Goal: Find specific page/section: Find specific page/section

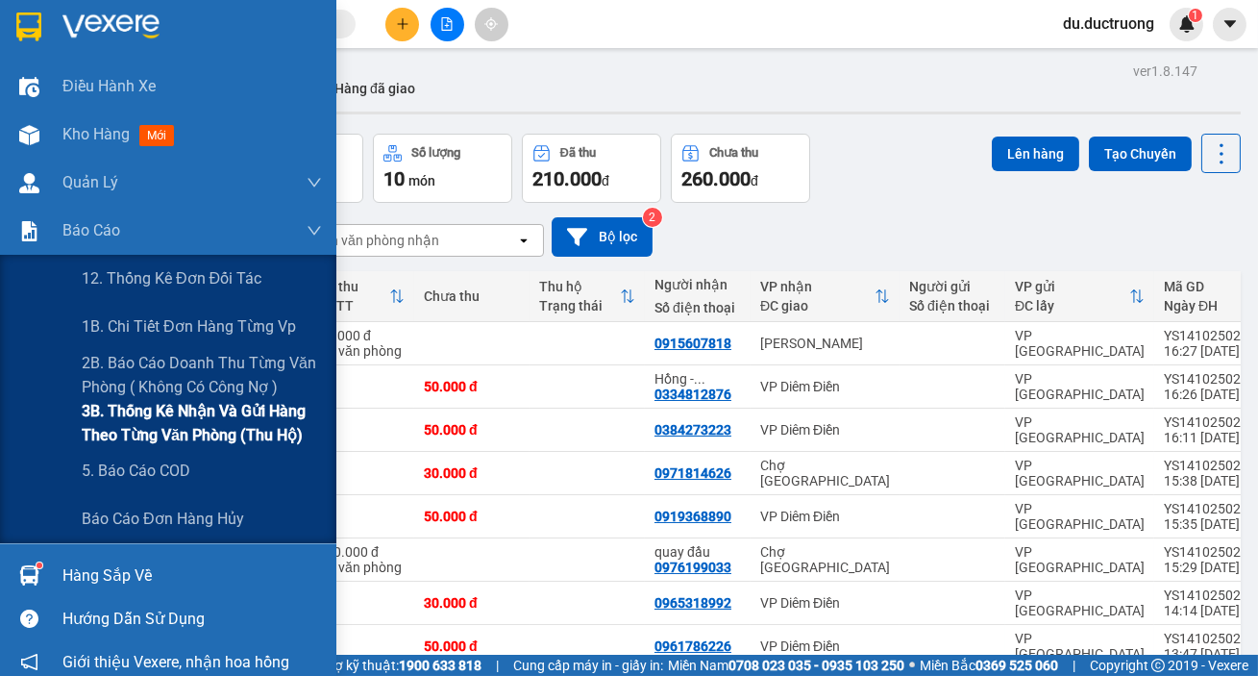
click at [109, 422] on span "3B. Thống kê nhận và gửi hàng theo từng văn phòng (thu hộ)" at bounding box center [202, 423] width 240 height 48
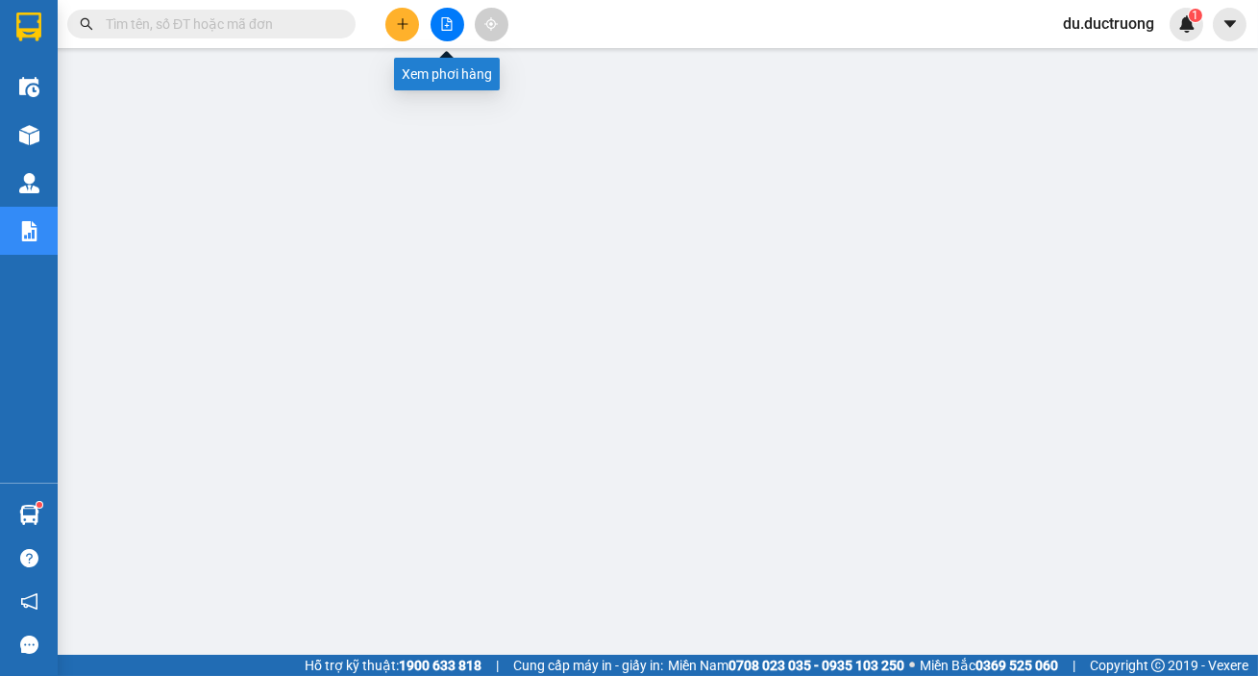
click at [442, 21] on icon "file-add" at bounding box center [446, 23] width 13 height 13
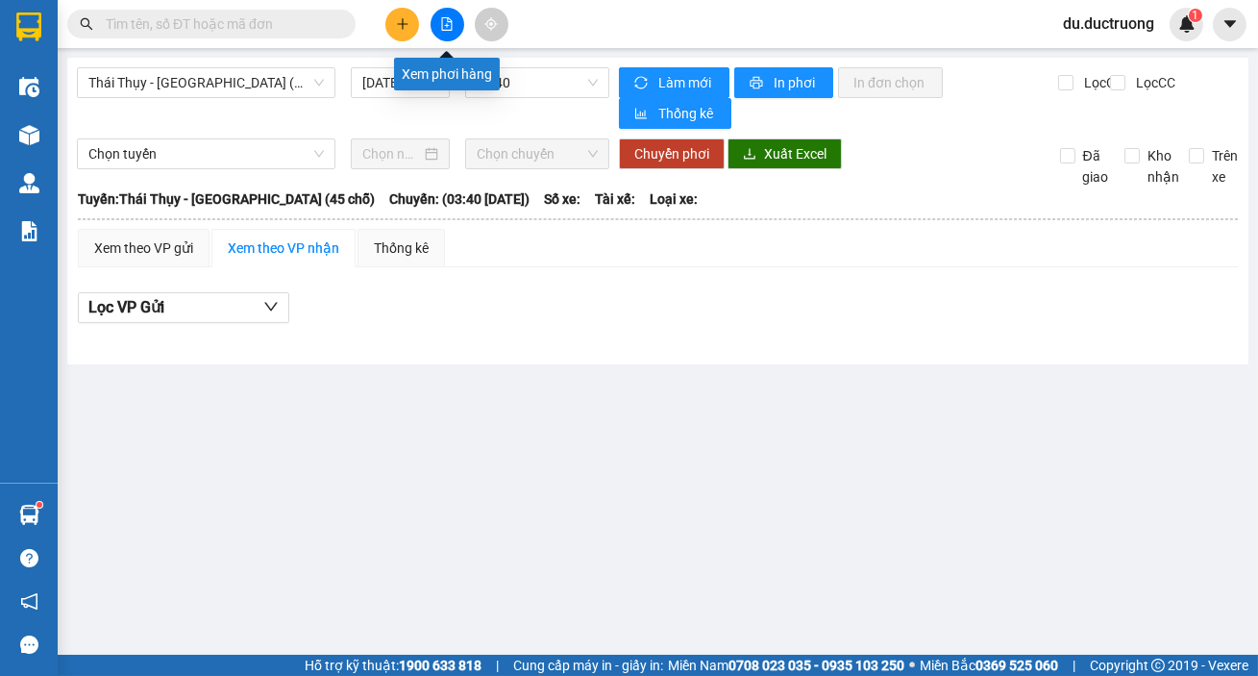
click at [450, 17] on icon "file-add" at bounding box center [446, 23] width 13 height 13
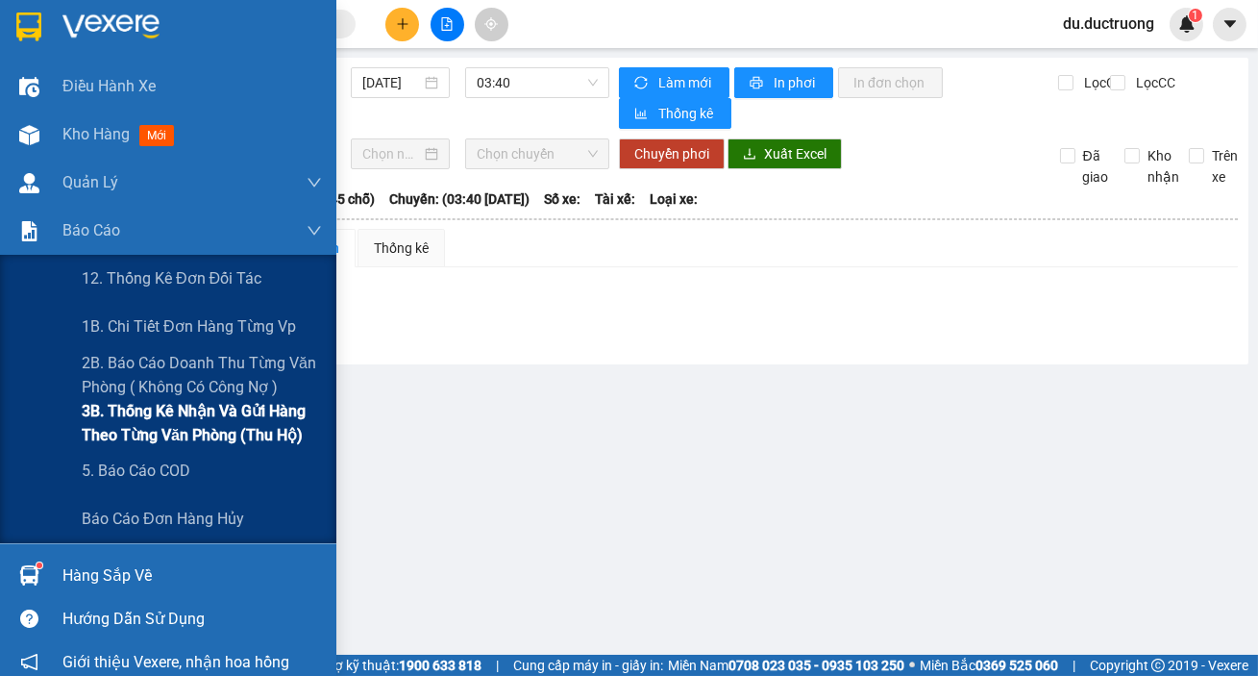
click at [111, 418] on span "3B. Thống kê nhận và gửi hàng theo từng văn phòng (thu hộ)" at bounding box center [202, 423] width 240 height 48
